Goal: Obtain resource: Obtain resource

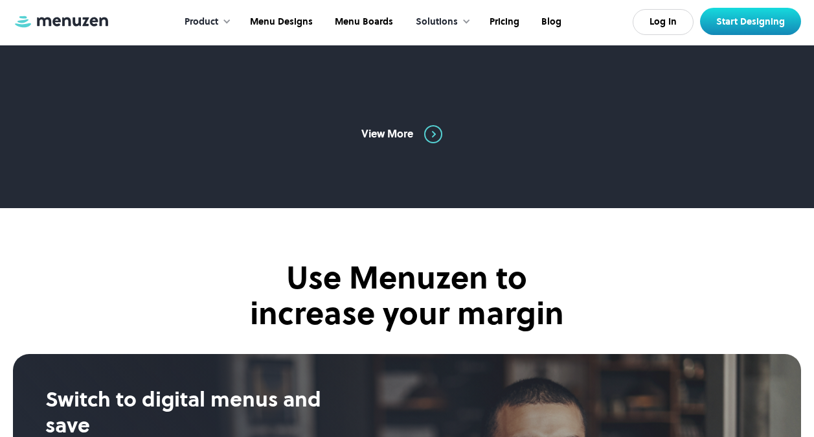
scroll to position [1360, 0]
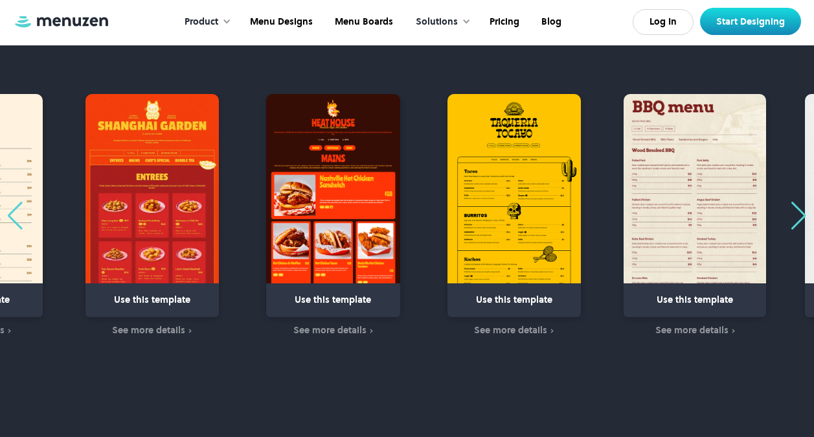
click at [357, 249] on img "2 / 63" at bounding box center [332, 205] width 133 height 223
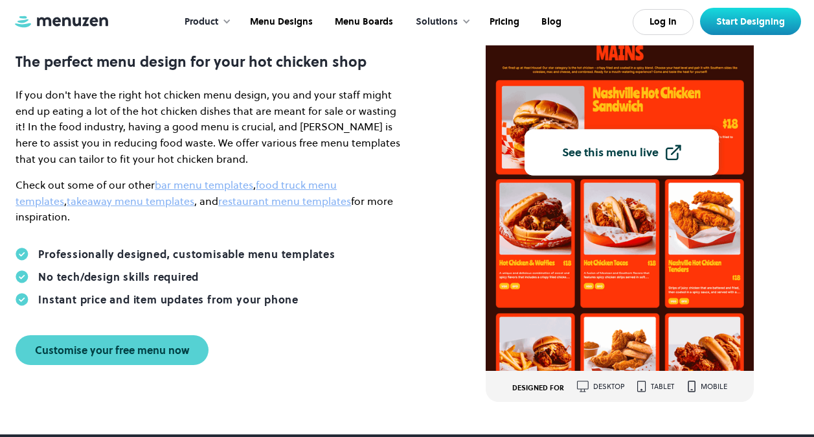
scroll to position [65, 0]
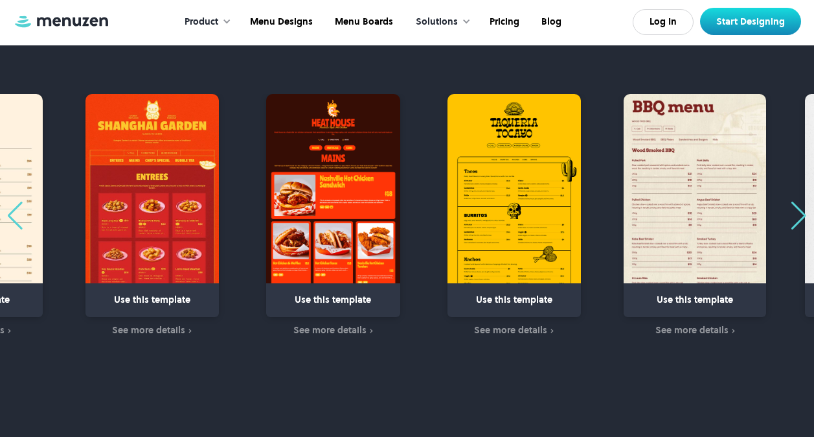
click at [8, 206] on div "Previous slide" at bounding box center [14, 215] width 17 height 28
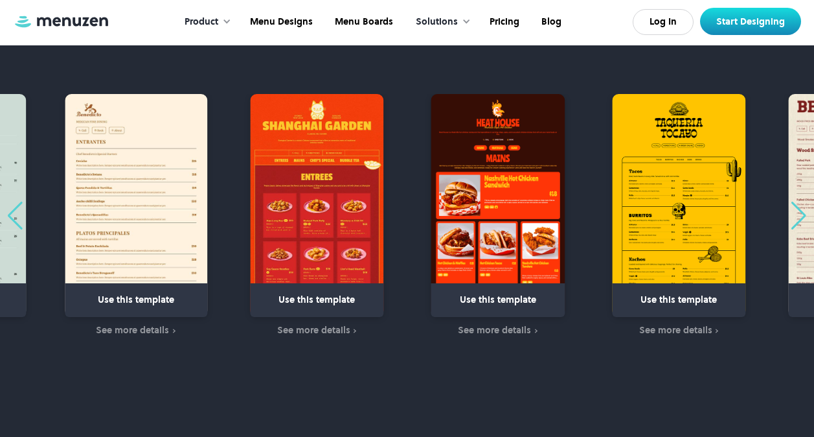
click at [7, 206] on div "Previous slide" at bounding box center [14, 215] width 17 height 28
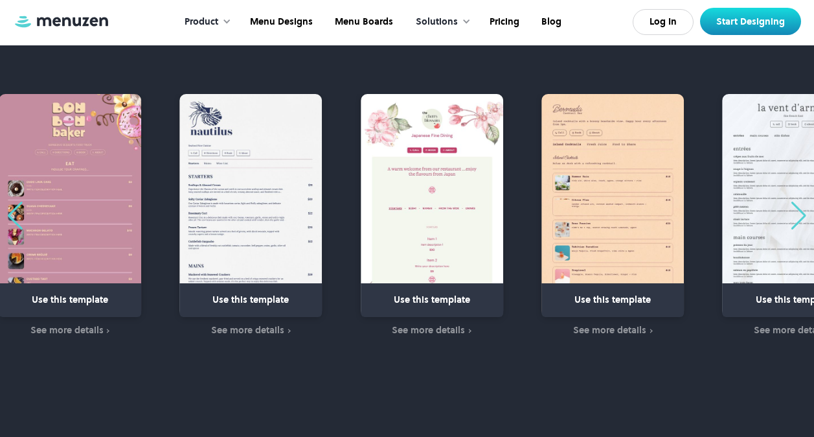
click at [7, 206] on div "Previous slide" at bounding box center [14, 215] width 17 height 28
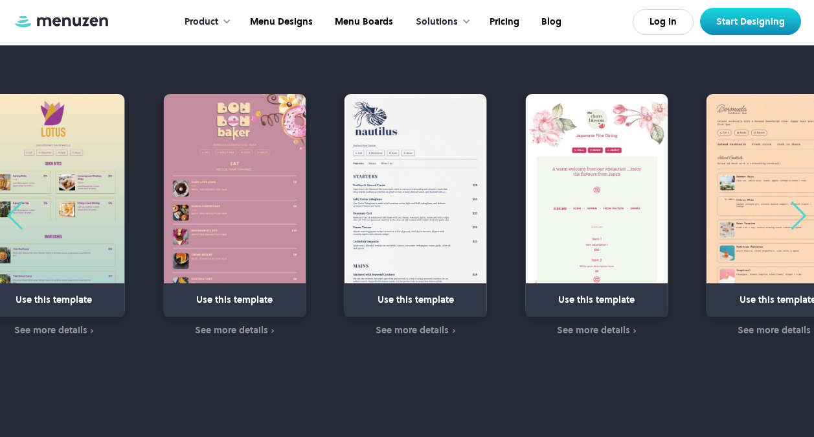
click at [7, 206] on div "Previous slide" at bounding box center [14, 215] width 17 height 28
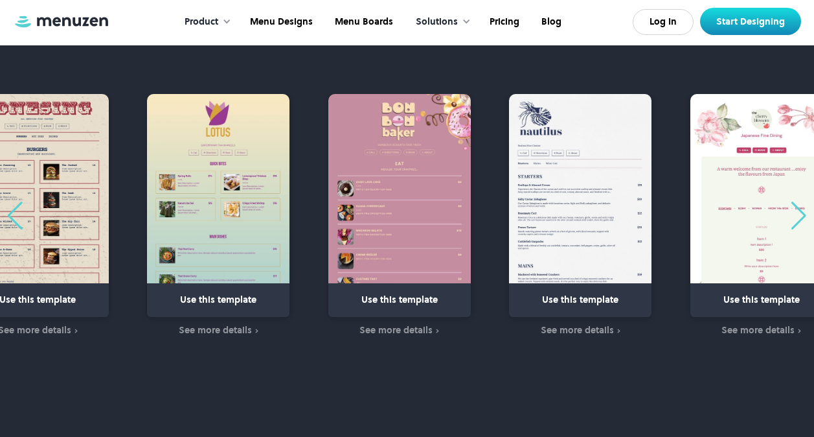
click at [7, 206] on div "Previous slide" at bounding box center [14, 215] width 17 height 28
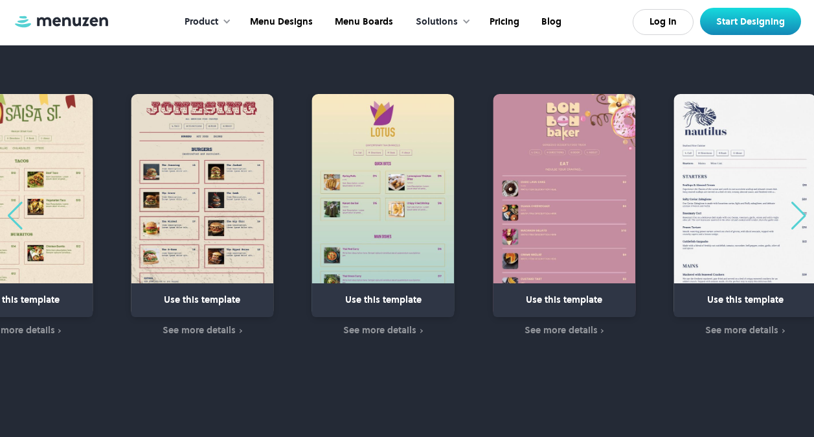
click at [7, 206] on div "Previous slide" at bounding box center [14, 215] width 17 height 28
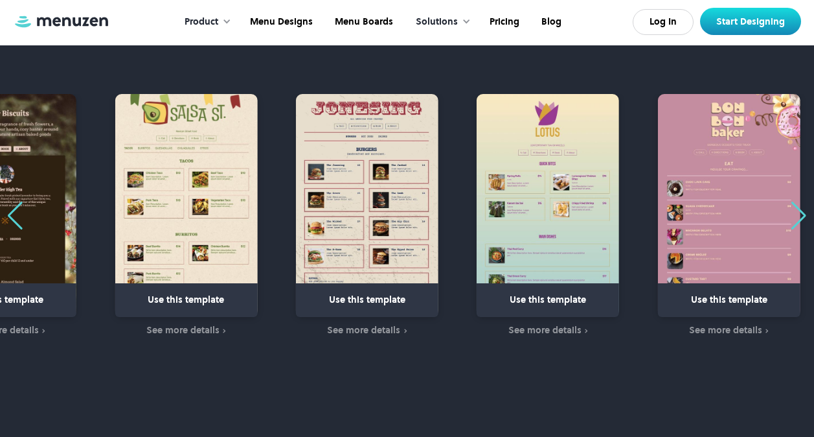
click at [7, 206] on div "Previous slide" at bounding box center [14, 215] width 17 height 28
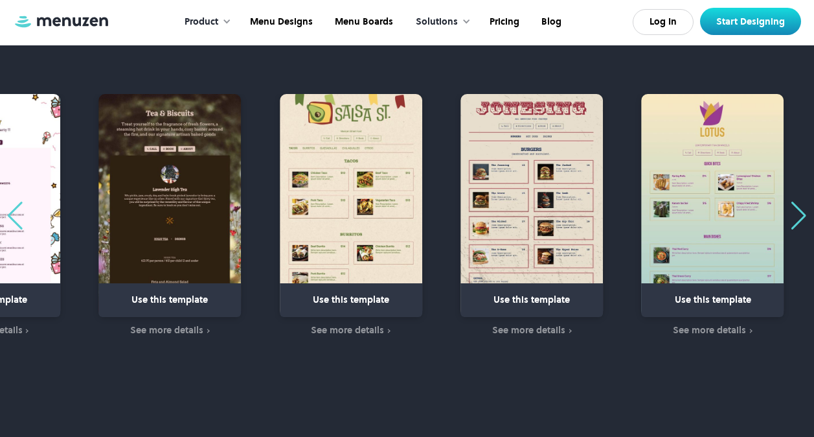
click at [7, 206] on div "Previous slide" at bounding box center [14, 215] width 17 height 28
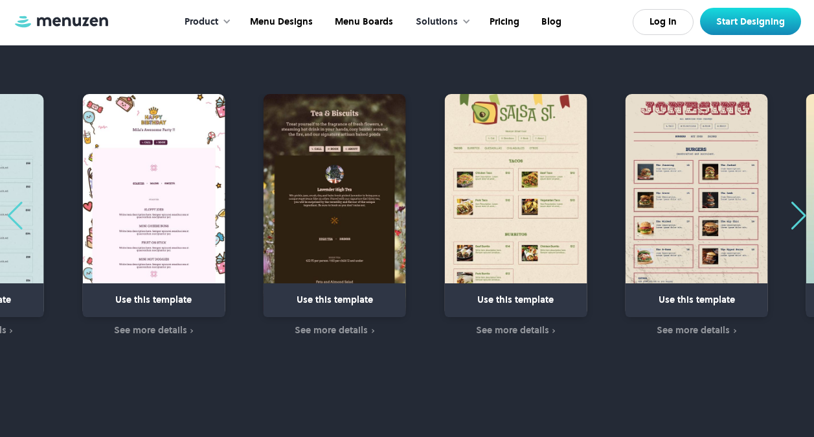
click at [7, 206] on div "Previous slide" at bounding box center [14, 215] width 17 height 28
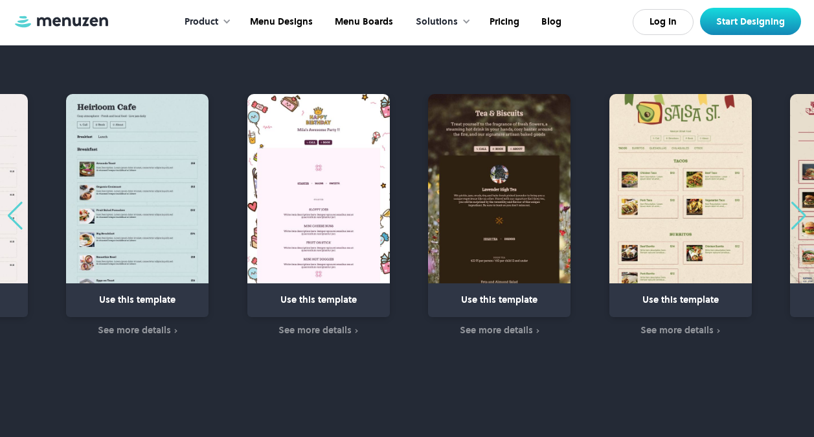
click at [7, 206] on div "Previous slide" at bounding box center [14, 215] width 17 height 28
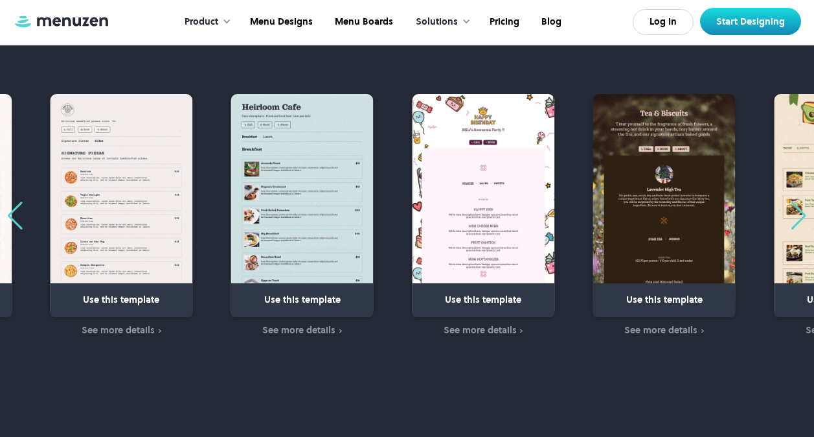
click at [7, 206] on div "Previous slide" at bounding box center [14, 215] width 17 height 28
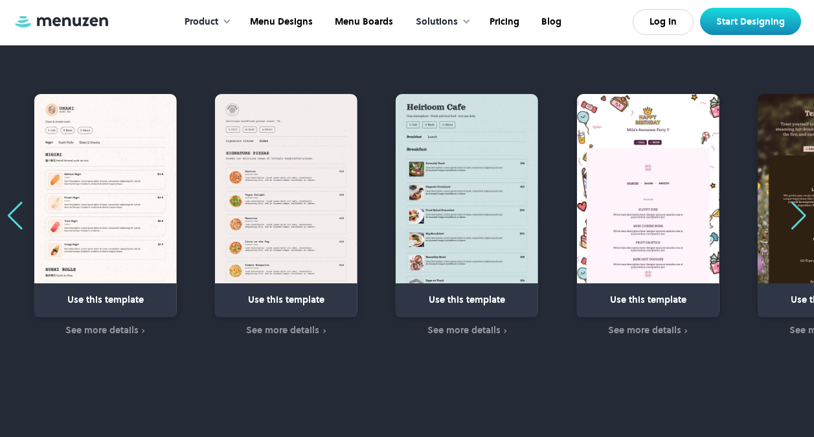
click at [7, 206] on div "Previous slide" at bounding box center [14, 215] width 17 height 28
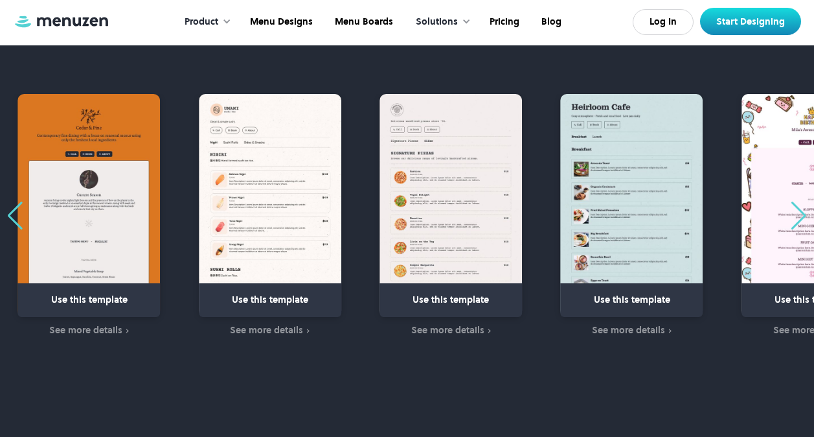
click at [285, 185] on img "49 / 63" at bounding box center [270, 205] width 142 height 223
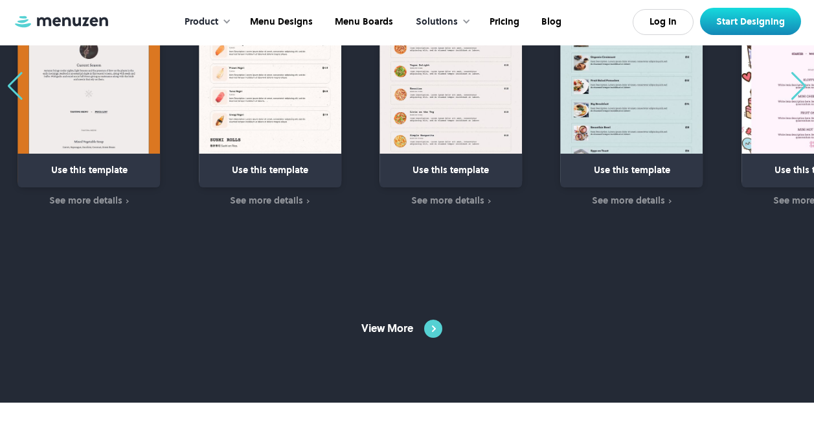
click at [400, 327] on div "View More" at bounding box center [387, 328] width 52 height 14
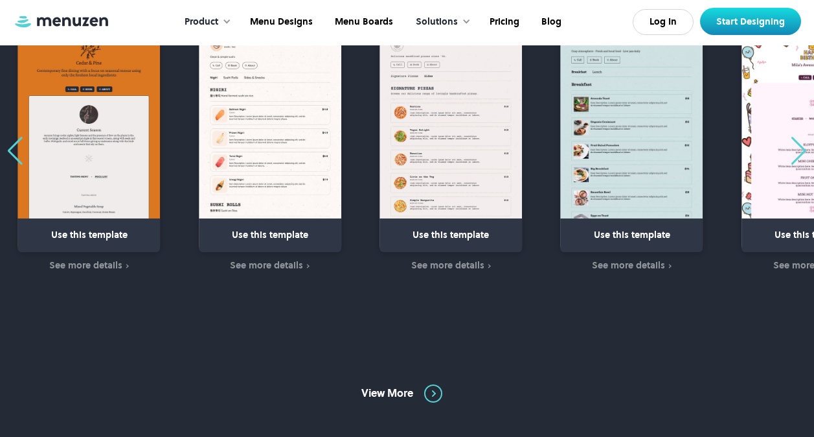
scroll to position [1360, 0]
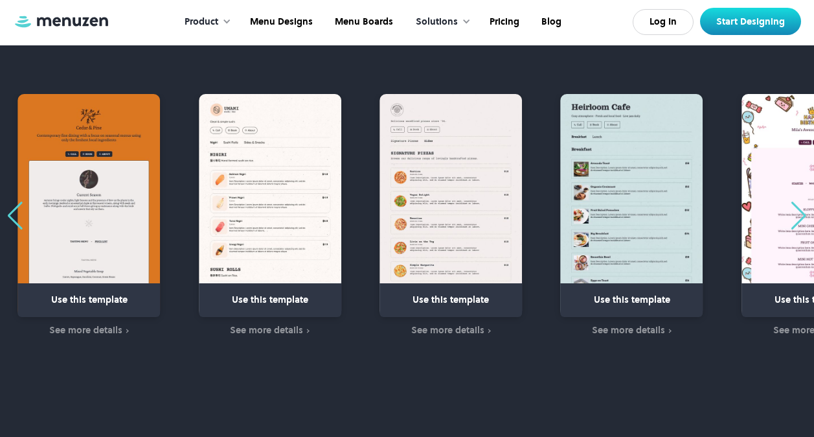
click at [797, 222] on div "Next slide" at bounding box center [798, 215] width 17 height 28
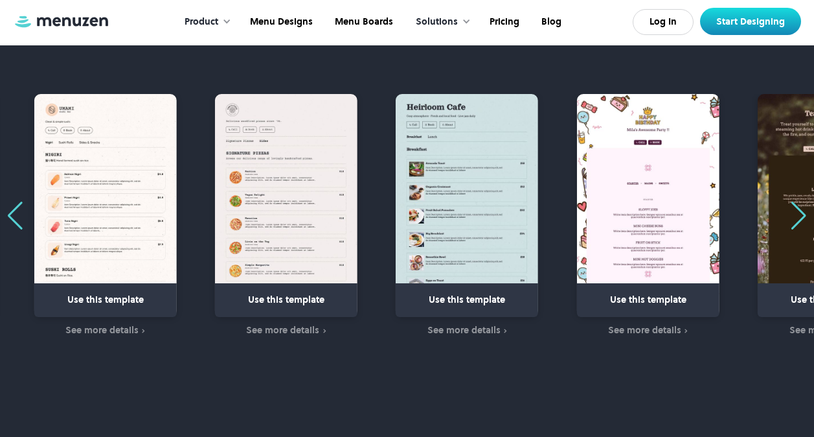
click at [797, 222] on div "Next slide" at bounding box center [798, 215] width 17 height 28
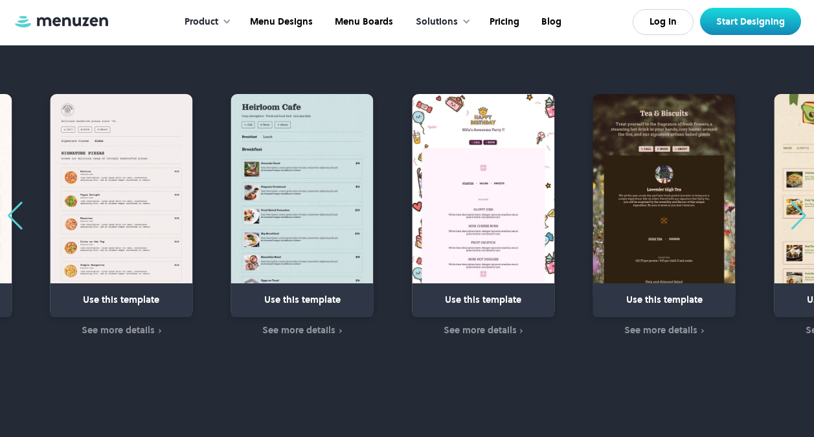
click at [797, 222] on div "Next slide" at bounding box center [798, 215] width 17 height 28
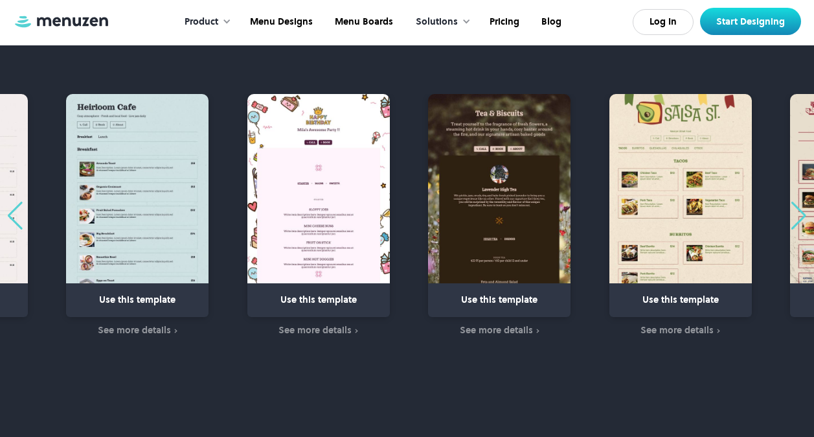
click at [797, 222] on div "Next slide" at bounding box center [798, 215] width 17 height 28
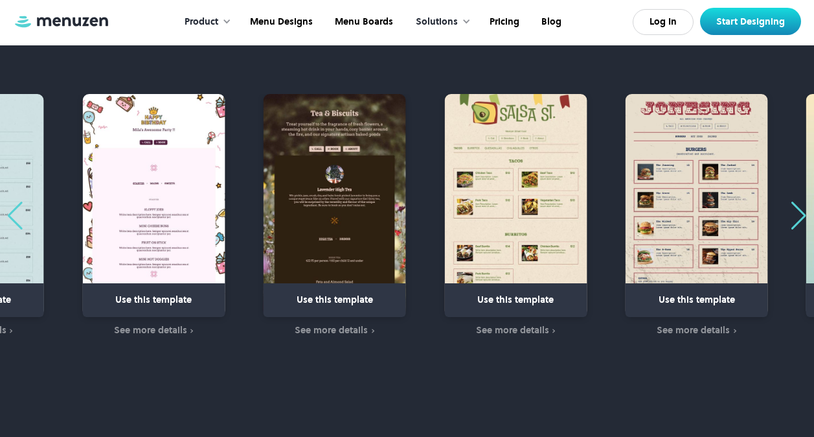
click at [797, 222] on div "Next slide" at bounding box center [798, 215] width 17 height 28
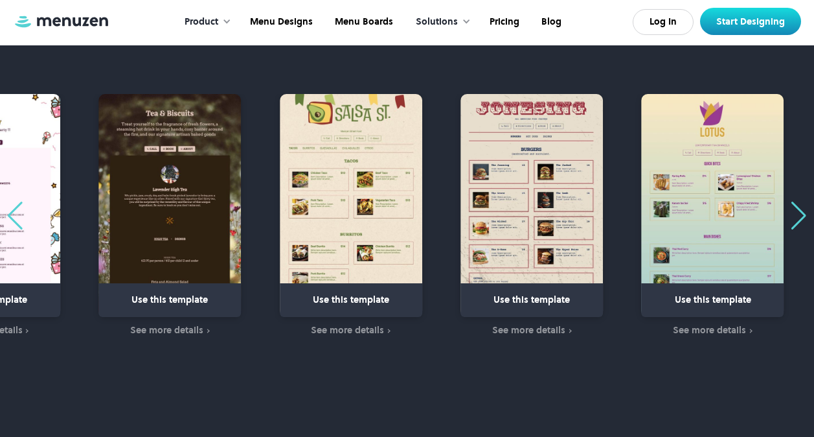
click at [797, 222] on div "Next slide" at bounding box center [798, 215] width 17 height 28
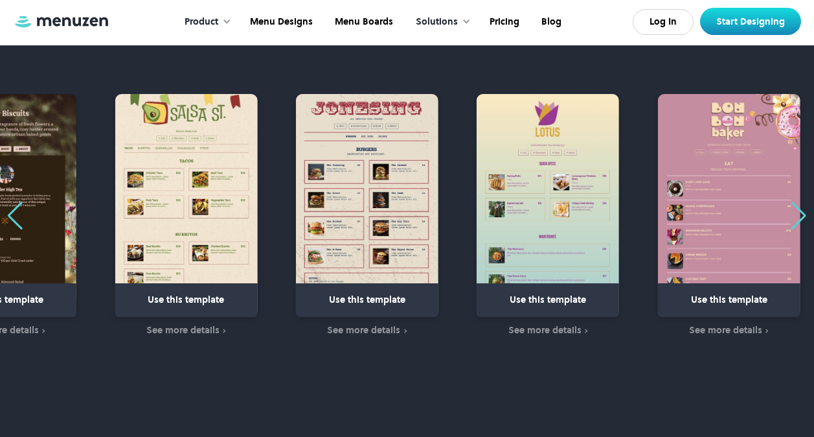
click at [797, 222] on div "Next slide" at bounding box center [798, 215] width 17 height 28
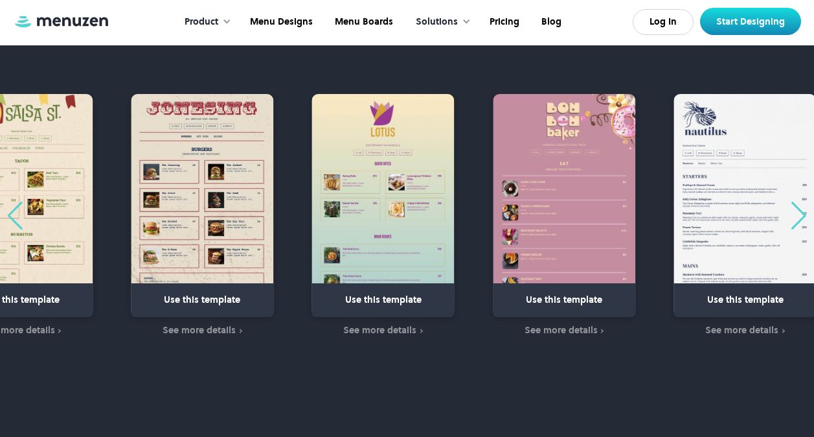
click at [797, 222] on div "Next slide" at bounding box center [798, 215] width 17 height 28
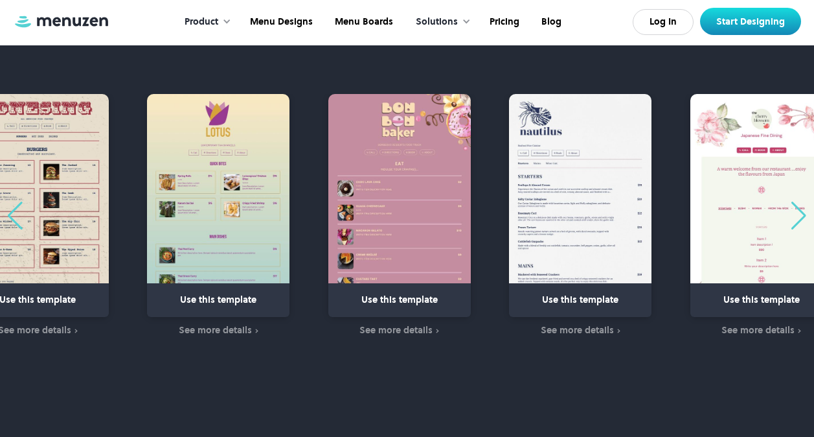
click at [797, 222] on div "Next slide" at bounding box center [798, 215] width 17 height 28
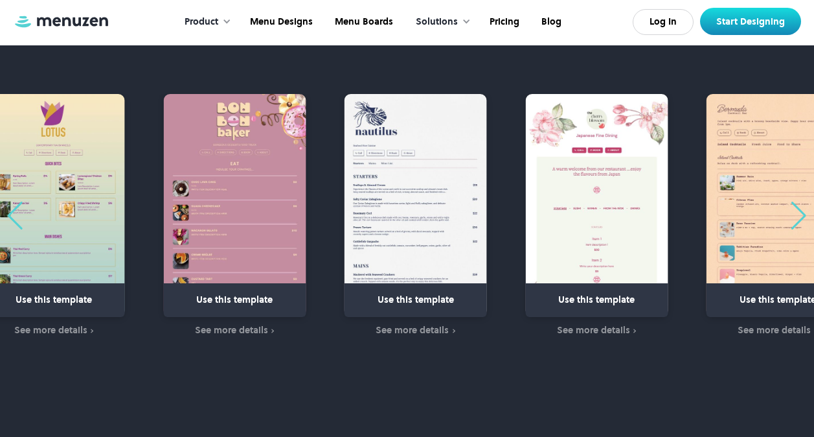
click at [797, 222] on div "Next slide" at bounding box center [798, 215] width 17 height 28
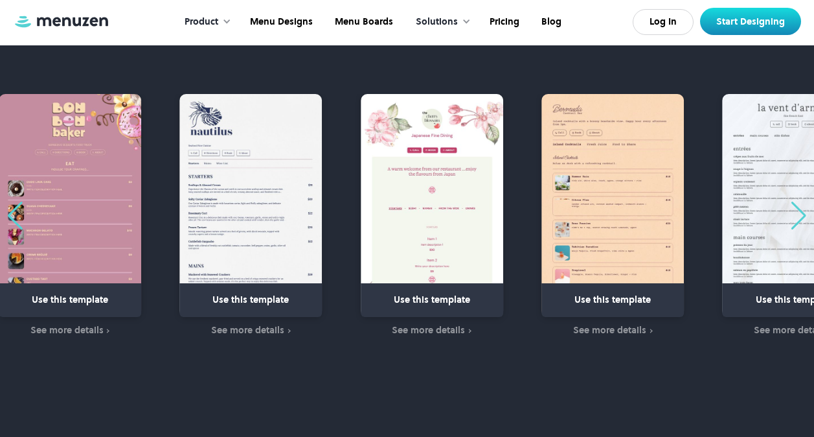
click at [797, 222] on div "Next slide" at bounding box center [798, 215] width 17 height 28
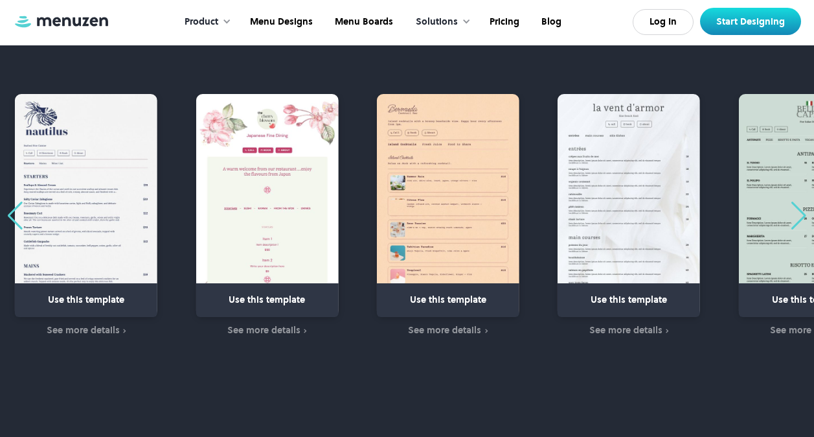
click at [797, 222] on div "Next slide" at bounding box center [798, 215] width 17 height 28
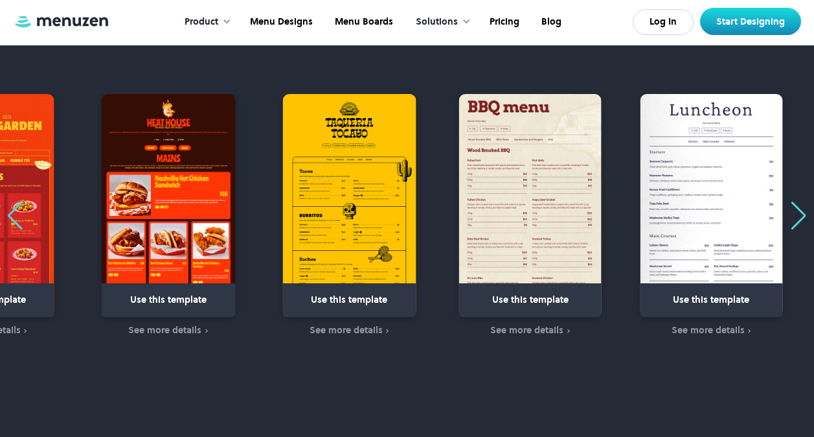
click at [797, 222] on div "Next slide" at bounding box center [798, 215] width 17 height 28
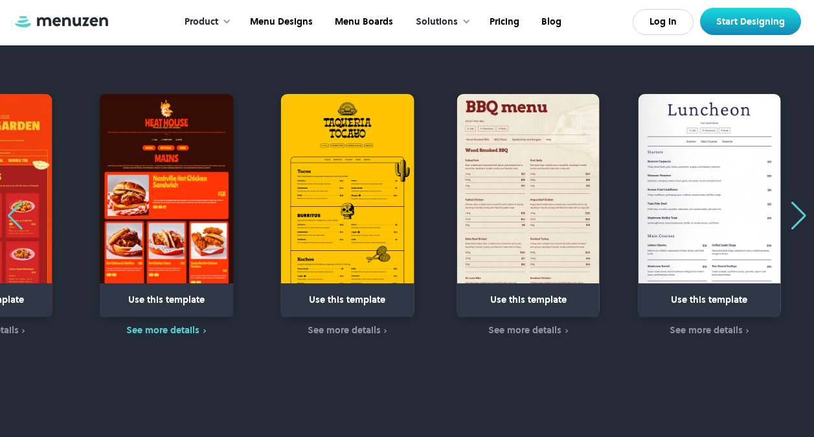
click at [184, 330] on div "See more details" at bounding box center [162, 329] width 73 height 10
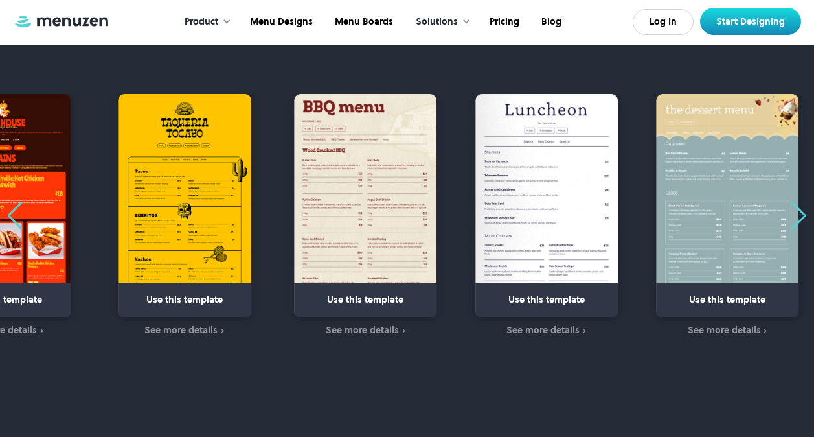
click at [27, 302] on link "2 / 63" at bounding box center [4, 296] width 142 height 33
click at [795, 214] on div "Next slide" at bounding box center [798, 215] width 17 height 28
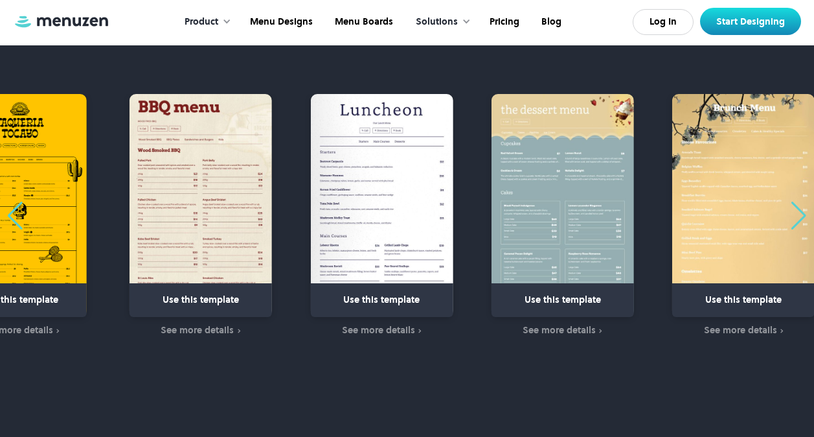
click at [795, 214] on div "Next slide" at bounding box center [798, 215] width 17 height 28
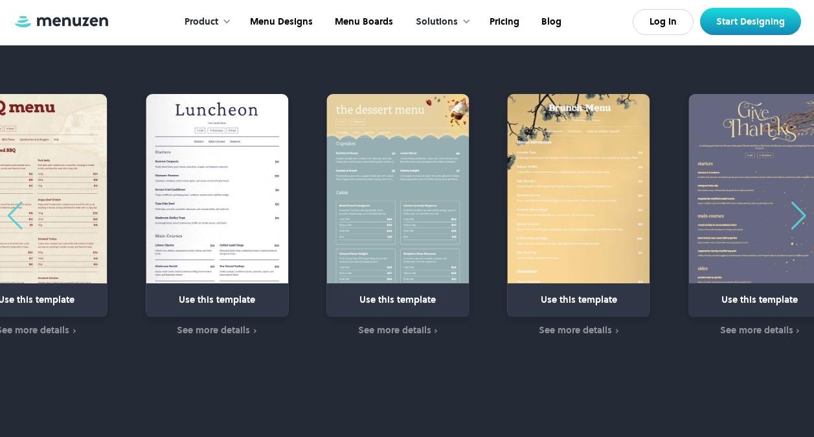
click at [795, 214] on div "Next slide" at bounding box center [798, 215] width 17 height 28
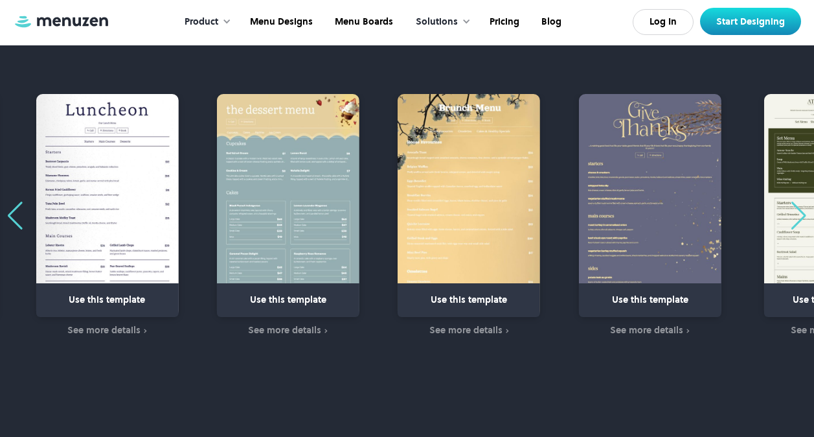
click at [796, 217] on div "Next slide" at bounding box center [798, 215] width 17 height 28
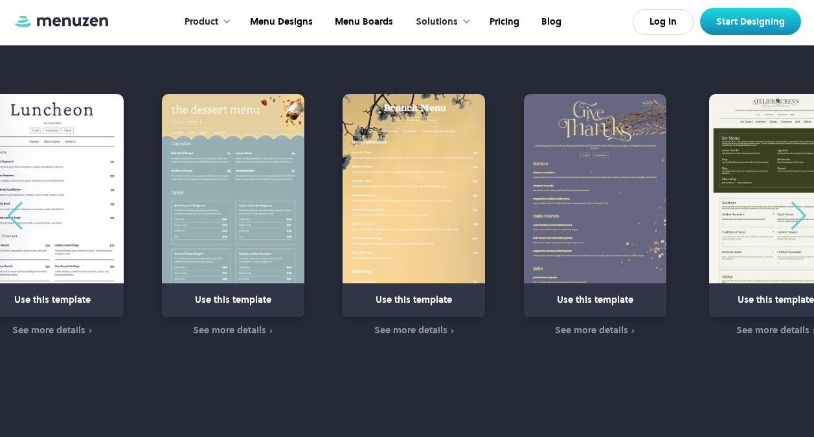
click at [797, 218] on div "Next slide" at bounding box center [798, 215] width 17 height 28
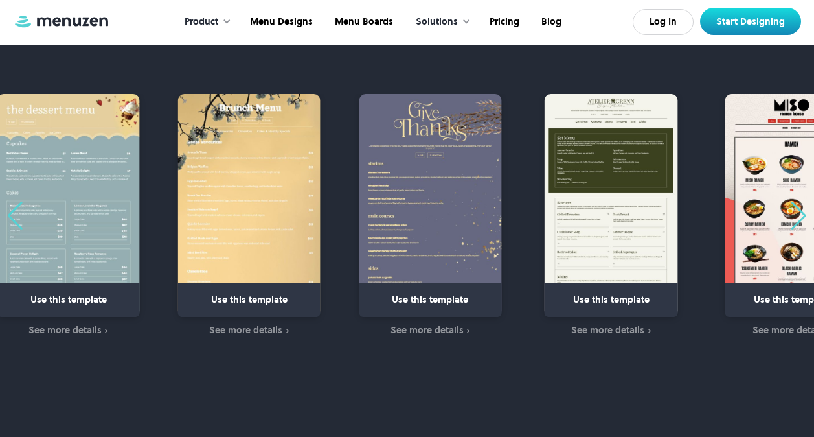
click at [797, 218] on div "Next slide" at bounding box center [798, 215] width 17 height 28
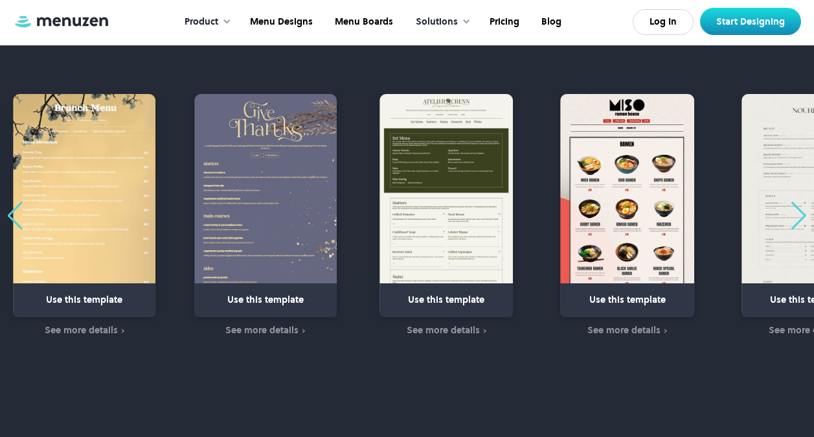
click at [797, 218] on div "Next slide" at bounding box center [798, 215] width 17 height 28
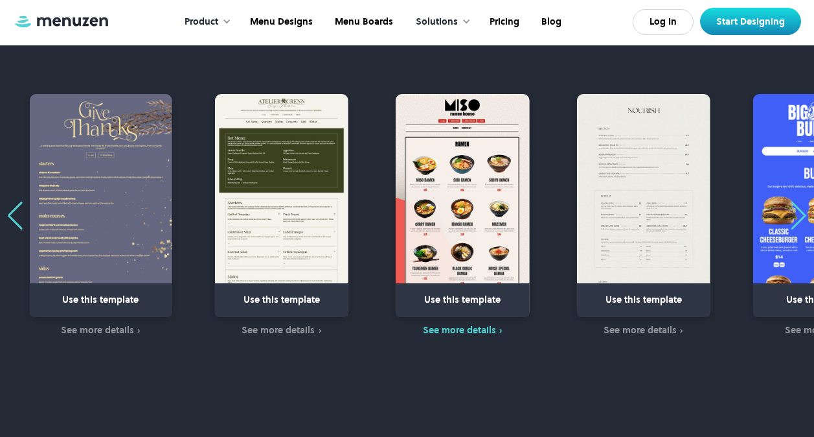
click at [468, 328] on div "See more details" at bounding box center [459, 329] width 73 height 10
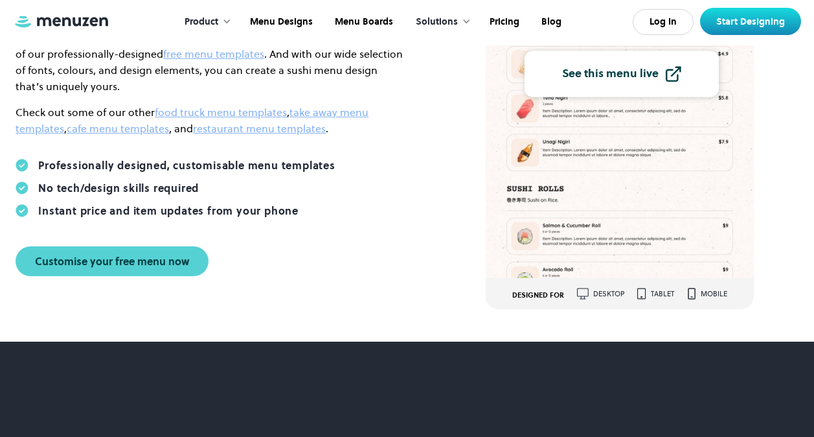
scroll to position [65, 0]
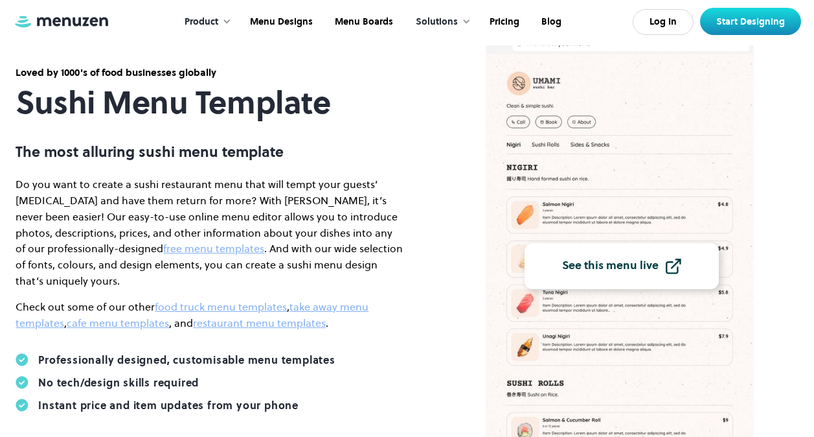
click at [672, 264] on img at bounding box center [673, 266] width 16 height 16
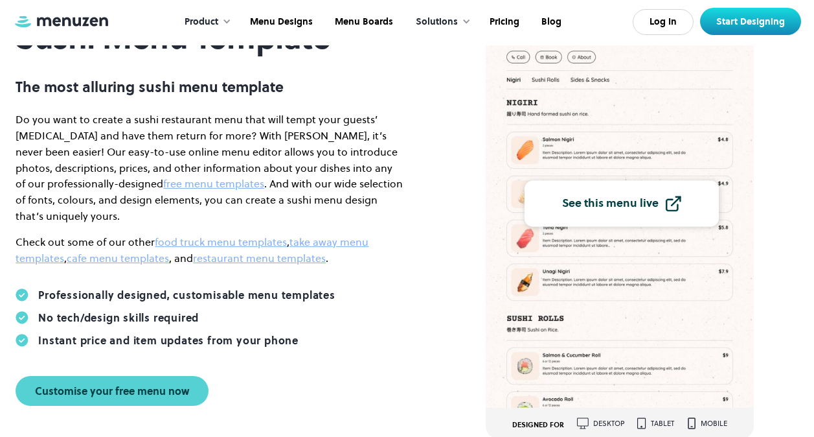
scroll to position [0, 0]
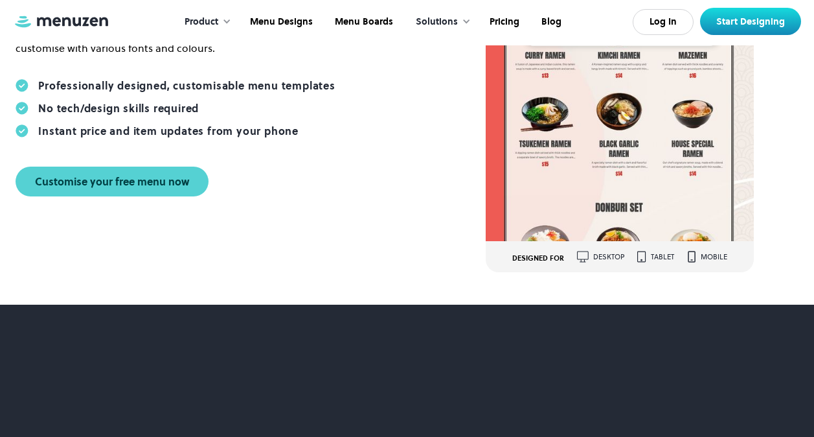
scroll to position [130, 0]
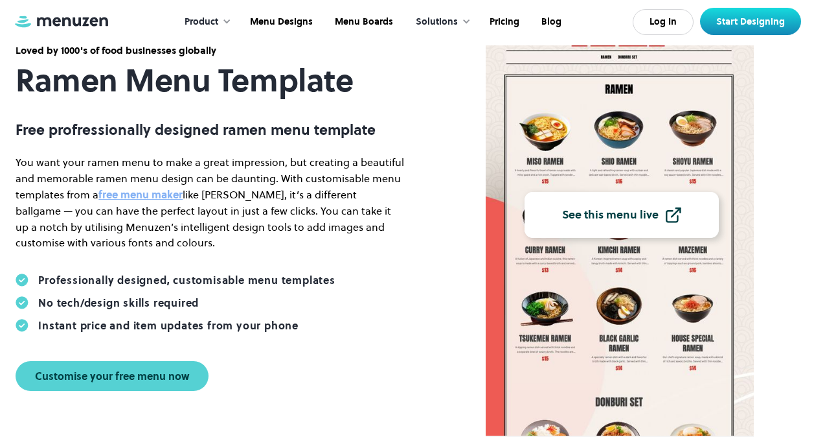
click at [664, 216] on link "See this menu live" at bounding box center [622, 215] width 194 height 46
click at [651, 221] on div "See this menu live" at bounding box center [610, 215] width 97 height 12
